Goal: Task Accomplishment & Management: Use online tool/utility

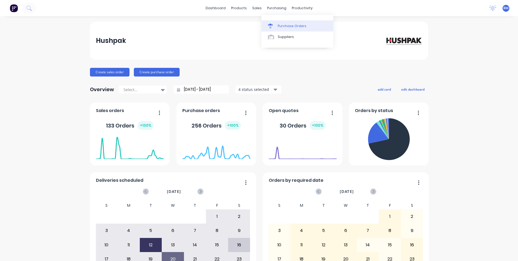
click at [271, 26] on icon at bounding box center [270, 26] width 5 height 5
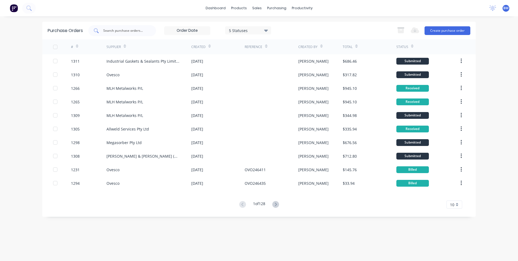
click at [137, 32] on input "text" at bounding box center [125, 30] width 45 height 5
click at [259, 23] on link "Sales Orders" at bounding box center [285, 25] width 72 height 11
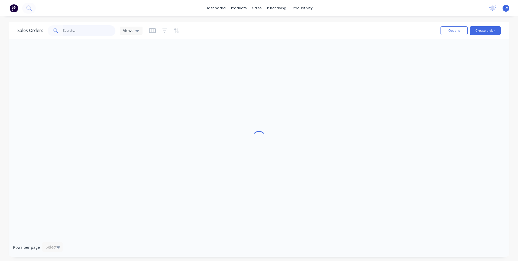
click at [97, 30] on input "text" at bounding box center [89, 30] width 53 height 11
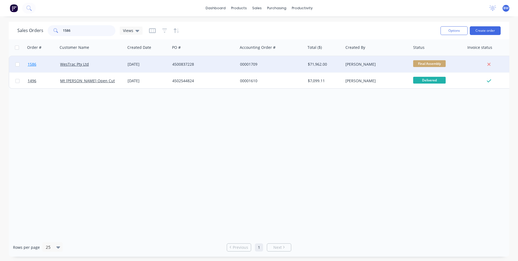
type input "1586"
click at [30, 64] on span "1586" at bounding box center [32, 63] width 9 height 5
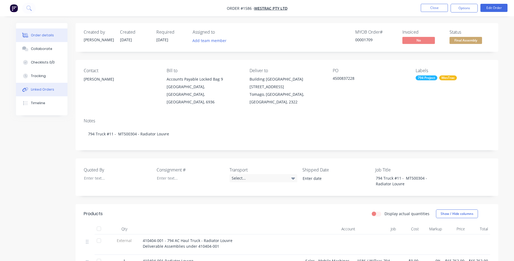
drag, startPoint x: 36, startPoint y: 83, endPoint x: 37, endPoint y: 85, distance: 2.8
click at [37, 84] on div "Order details Collaborate Checklists 0/0 Tracking Linked Orders Timeline" at bounding box center [41, 69] width 51 height 92
click at [37, 87] on div "Linked Orders" at bounding box center [42, 89] width 23 height 5
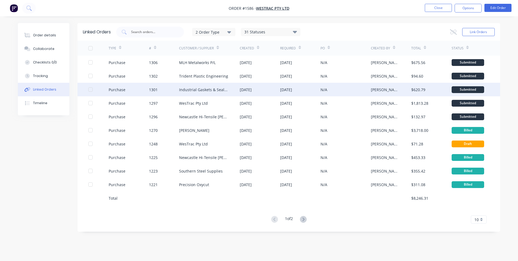
click at [118, 90] on div "Purchase" at bounding box center [117, 90] width 17 height 6
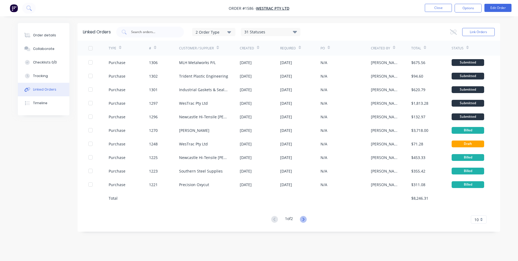
click at [303, 219] on icon at bounding box center [303, 219] width 7 height 7
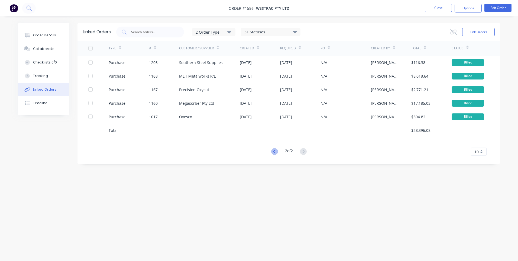
click at [273, 150] on icon at bounding box center [274, 151] width 7 height 7
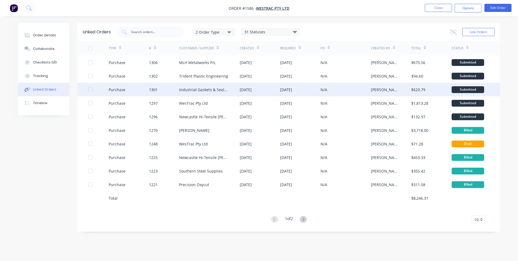
click at [112, 91] on div "Purchase" at bounding box center [117, 90] width 17 height 6
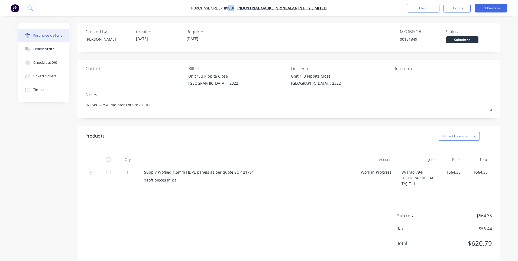
drag, startPoint x: 231, startPoint y: 9, endPoint x: 236, endPoint y: 10, distance: 5.7
click at [236, 10] on div "Purchase Order #1301 -" at bounding box center [214, 8] width 46 height 6
drag, startPoint x: 236, startPoint y: 10, endPoint x: 231, endPoint y: 8, distance: 5.5
click at [231, 8] on div "Purchase Order #1301 -" at bounding box center [214, 8] width 46 height 6
drag, startPoint x: 230, startPoint y: 8, endPoint x: 237, endPoint y: 9, distance: 7.4
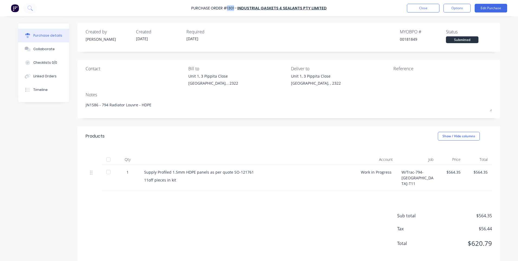
click at [237, 9] on div "Purchase Order #1301 -" at bounding box center [214, 8] width 46 height 6
drag, startPoint x: 148, startPoint y: 105, endPoint x: 80, endPoint y: 111, distance: 68.8
click at [80, 111] on div "Contact Bill to [STREET_ADDRESS] Deliver to [STREET_ADDRESS] Reference Notes JN…" at bounding box center [288, 89] width 423 height 58
click at [44, 77] on div "Linked Orders" at bounding box center [44, 76] width 23 height 5
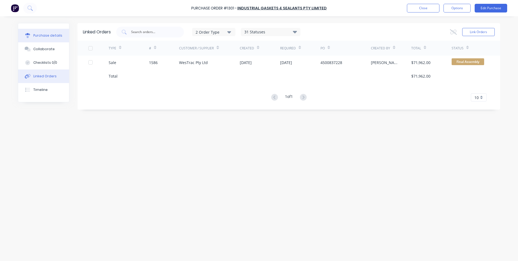
click at [51, 36] on div "Purchase details" at bounding box center [47, 35] width 29 height 5
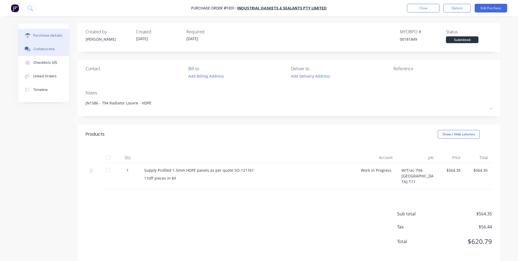
type textarea "x"
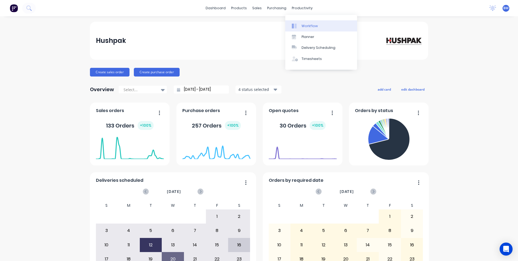
click at [298, 28] on div at bounding box center [296, 26] width 8 height 5
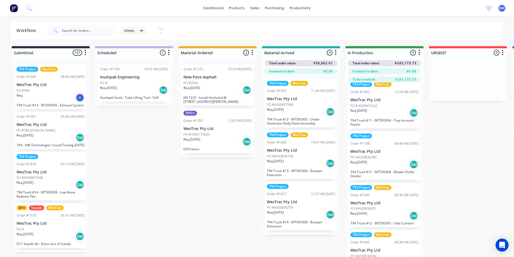
scroll to position [261, 0]
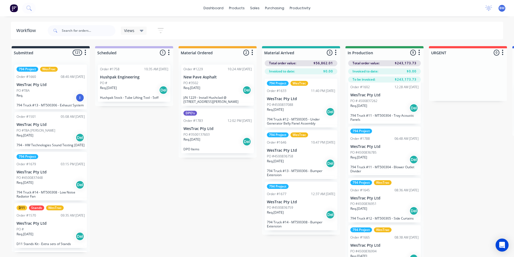
click at [360, 119] on p "794 Truck #11 - MT500304 - Tray Acoustic Panels" at bounding box center [384, 117] width 68 height 8
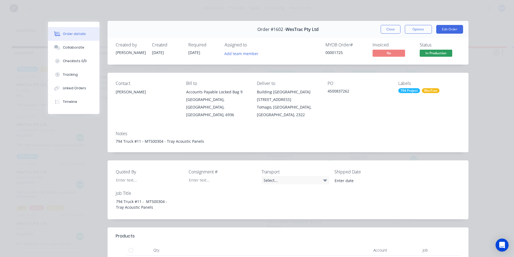
scroll to position [0, 0]
click at [389, 30] on button "Close" at bounding box center [391, 30] width 20 height 9
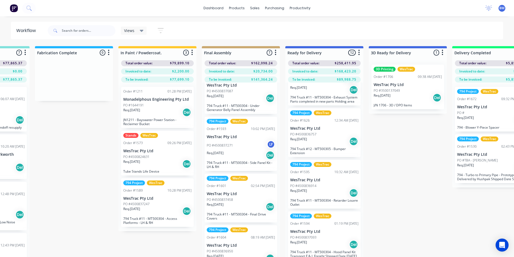
scroll to position [21, 728]
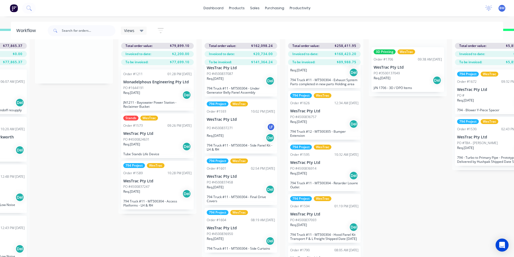
click at [217, 223] on div "794 Project WesTrac Order #1604 08:19 AM 25/08/25 WesTrac Pty Ltd PO #450083695…" at bounding box center [241, 229] width 73 height 45
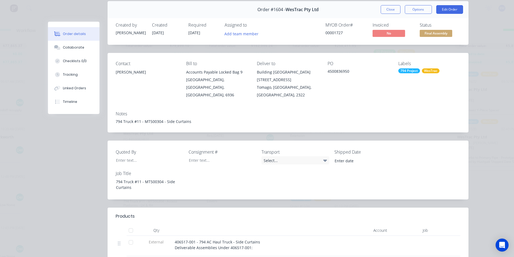
scroll to position [0, 0]
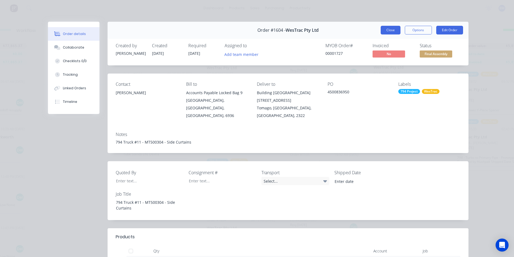
click at [390, 30] on button "Close" at bounding box center [391, 30] width 20 height 9
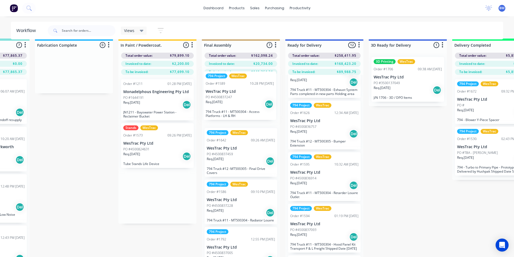
drag, startPoint x: 156, startPoint y: 199, endPoint x: 241, endPoint y: 116, distance: 118.2
click at [241, 116] on div "Submitted 121 Sort By Created date Required date Order number Customer name Mos…" at bounding box center [151, 152] width 1767 height 228
